Goal: Find specific page/section: Find specific page/section

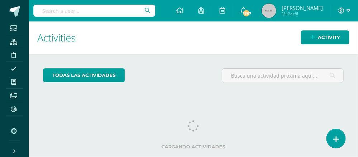
click at [40, 16] on input "text" at bounding box center [94, 11] width 122 height 12
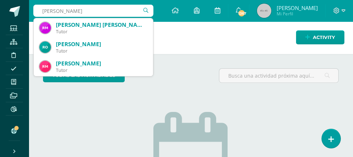
type input "rony lopez"
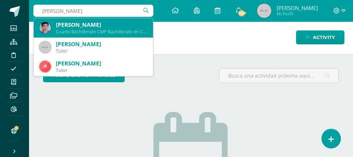
click at [84, 24] on div "Rony Alberto López Gonzalez" at bounding box center [101, 25] width 91 height 8
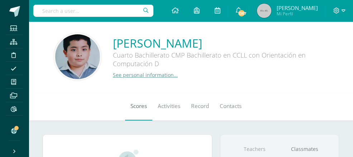
click at [131, 108] on span "Scores" at bounding box center [139, 107] width 16 height 8
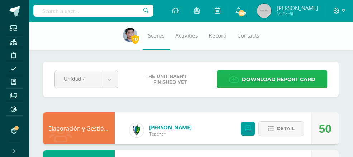
click at [250, 76] on span "Download report card" at bounding box center [279, 80] width 74 height 18
